Goal: Transaction & Acquisition: Purchase product/service

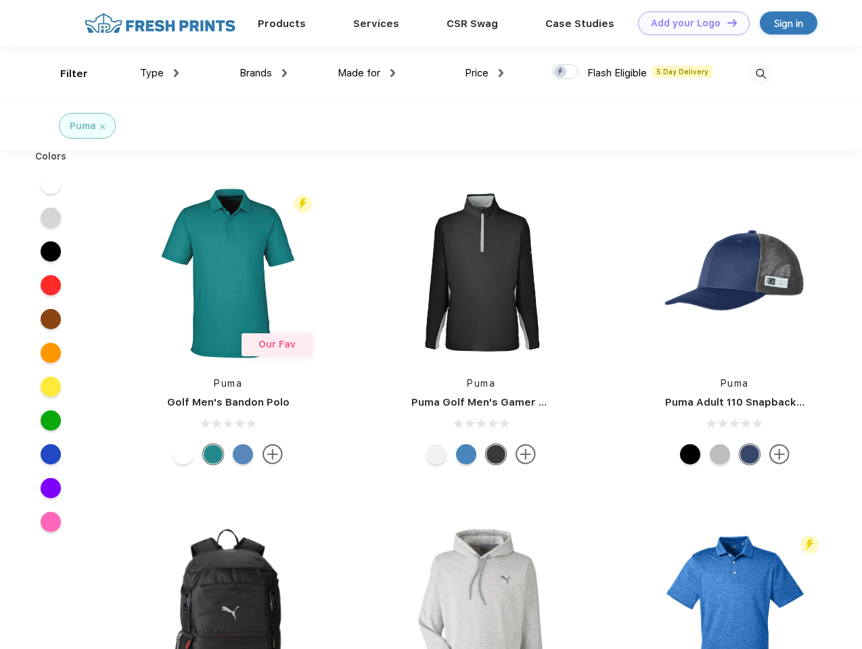
click at [688, 23] on link "Add your Logo Design Tool" at bounding box center [694, 23] width 112 height 24
click at [0, 0] on div "Design Tool" at bounding box center [0, 0] width 0 height 0
click at [726, 22] on link "Add your Logo Design Tool" at bounding box center [694, 23] width 112 height 24
click at [65, 74] on div "Filter" at bounding box center [74, 74] width 28 height 16
click at [160, 73] on span "Type" at bounding box center [152, 73] width 24 height 12
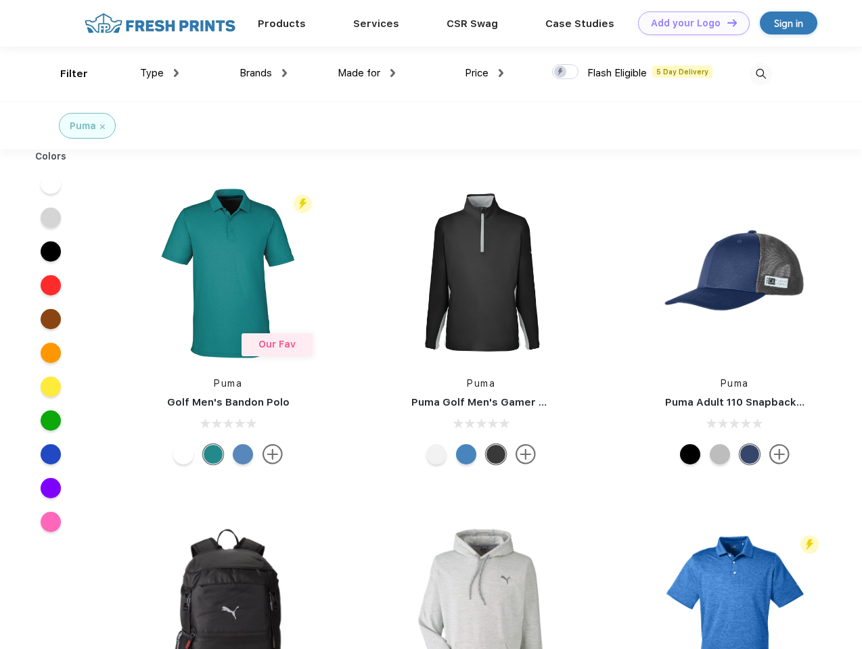
click at [263, 73] on span "Brands" at bounding box center [255, 73] width 32 height 12
click at [367, 73] on span "Made for" at bounding box center [358, 73] width 43 height 12
click at [484, 73] on span "Price" at bounding box center [477, 73] width 24 height 12
click at [565, 72] on div at bounding box center [565, 71] width 26 height 15
click at [561, 72] on input "checkbox" at bounding box center [556, 68] width 9 height 9
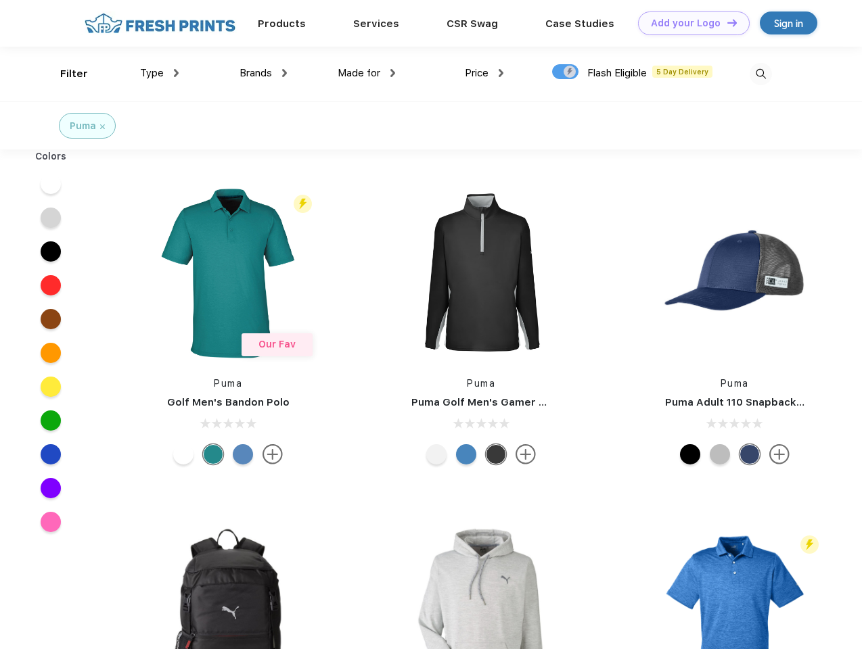
click at [760, 74] on img at bounding box center [760, 74] width 22 height 22
